Goal: Find specific page/section: Find specific page/section

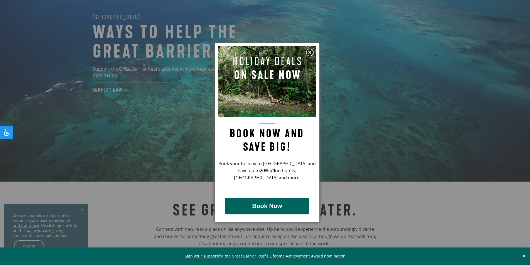
click at [312, 53] on img at bounding box center [310, 52] width 8 height 8
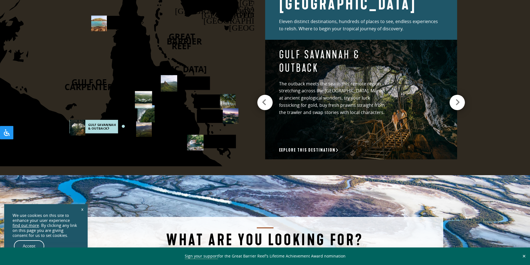
scroll to position [815, 0]
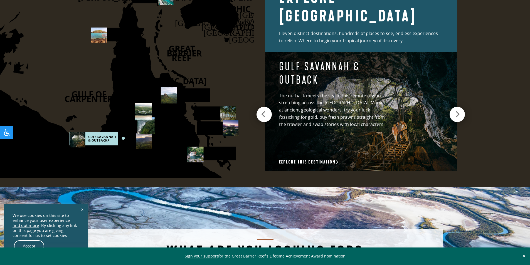
click at [267, 111] on div at bounding box center [264, 114] width 15 height 15
click at [460, 112] on icon at bounding box center [458, 115] width 5 height 8
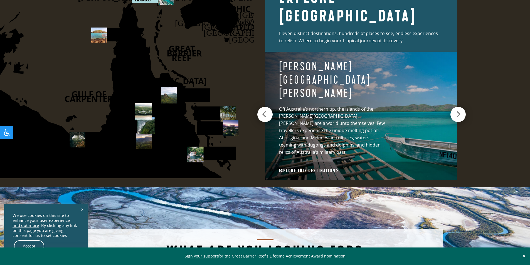
click at [460, 112] on icon at bounding box center [458, 115] width 5 height 8
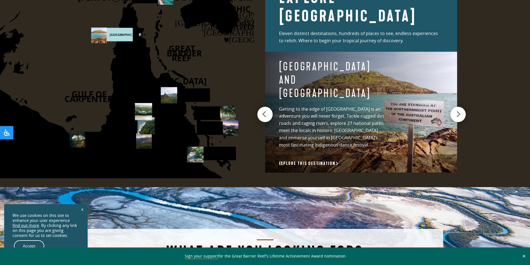
click at [461, 112] on icon at bounding box center [458, 115] width 5 height 8
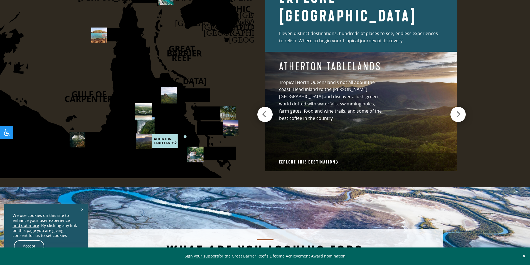
click at [461, 112] on icon at bounding box center [458, 115] width 5 height 8
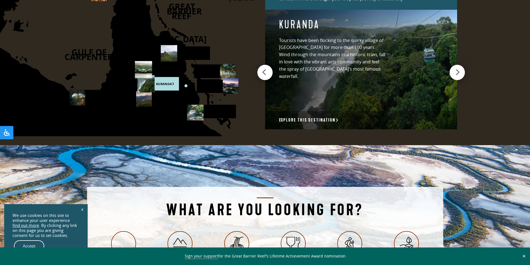
scroll to position [787, 0]
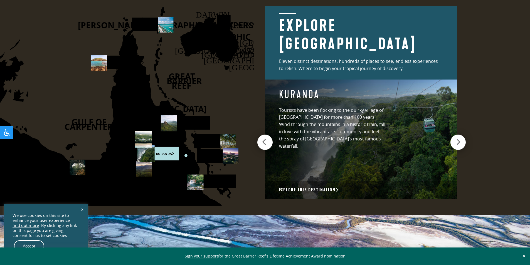
click at [455, 141] on div at bounding box center [458, 142] width 15 height 15
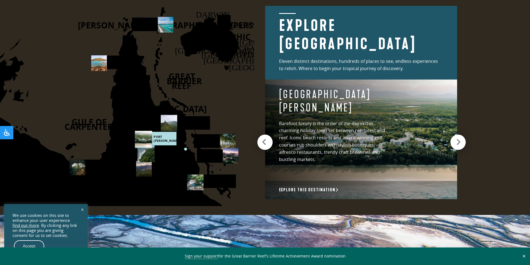
click at [453, 140] on div at bounding box center [458, 142] width 15 height 15
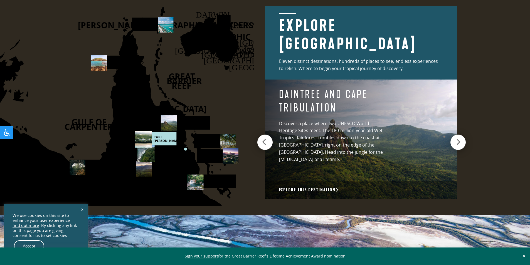
click at [454, 141] on div at bounding box center [458, 142] width 15 height 15
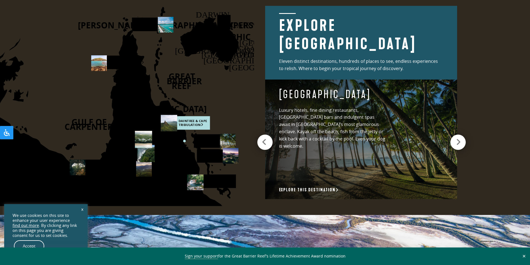
click at [454, 142] on div at bounding box center [458, 142] width 15 height 15
click at [454, 143] on div at bounding box center [458, 142] width 15 height 15
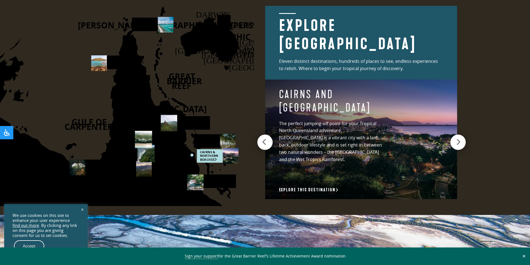
click at [459, 140] on icon at bounding box center [458, 142] width 5 height 8
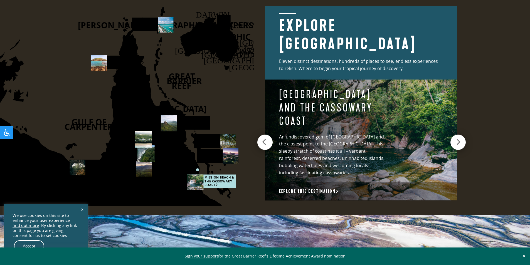
click at [459, 140] on icon at bounding box center [458, 142] width 5 height 8
drag, startPoint x: 274, startPoint y: 143, endPoint x: 270, endPoint y: 142, distance: 4.1
click at [273, 143] on div "[GEOGRAPHIC_DATA] and The Cassowary Coast An undiscovered gem of [GEOGRAPHIC_DA…" at bounding box center [332, 132] width 134 height 104
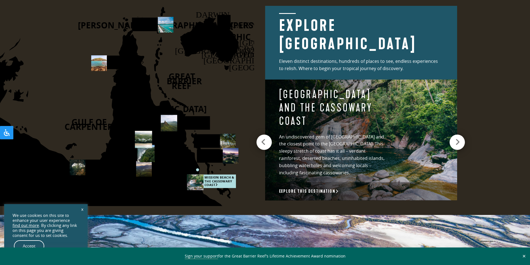
click at [269, 141] on div at bounding box center [264, 142] width 15 height 15
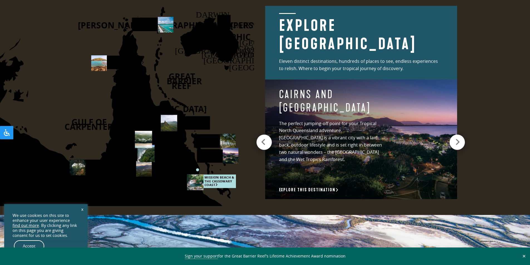
click at [269, 138] on div at bounding box center [264, 142] width 15 height 15
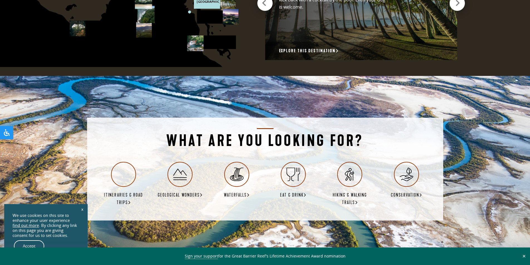
scroll to position [954, 0]
